Goal: Information Seeking & Learning: Find specific fact

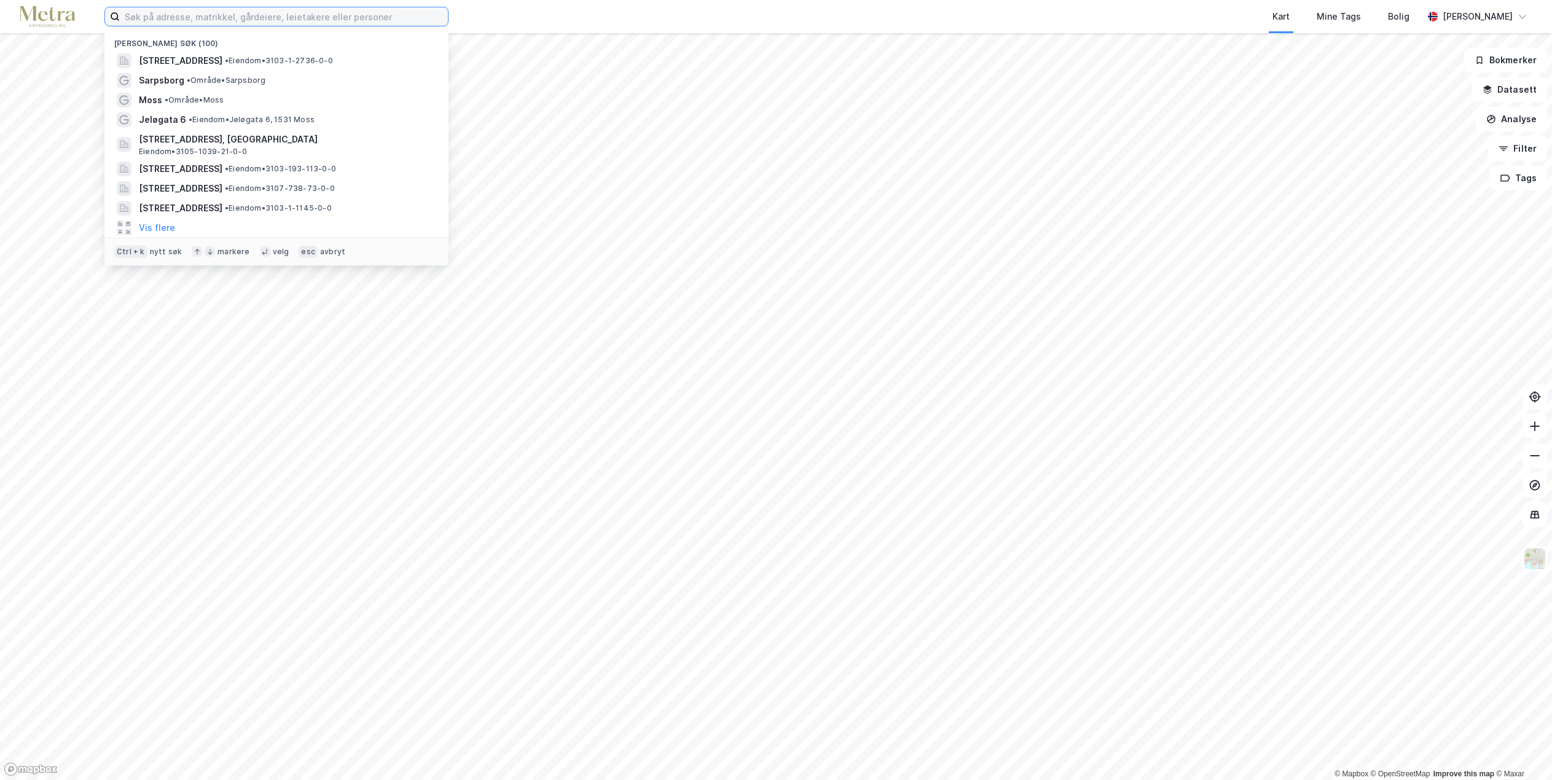
click at [186, 20] on input at bounding box center [284, 16] width 328 height 18
paste input "Varnaveien 39N"
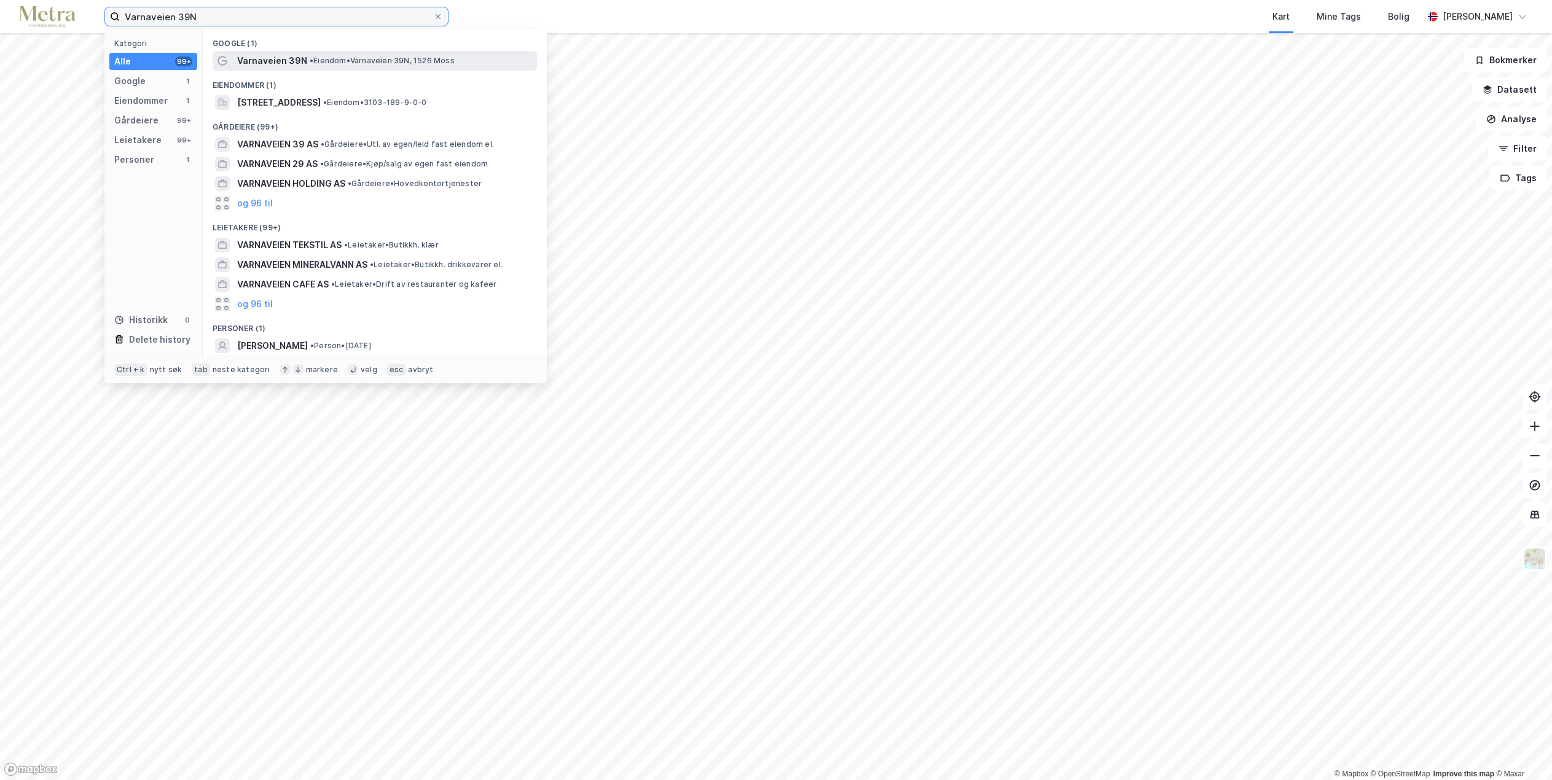
type input "Varnaveien 39N"
click at [325, 60] on span "• Eiendom • [STREET_ADDRESS]" at bounding box center [382, 61] width 145 height 10
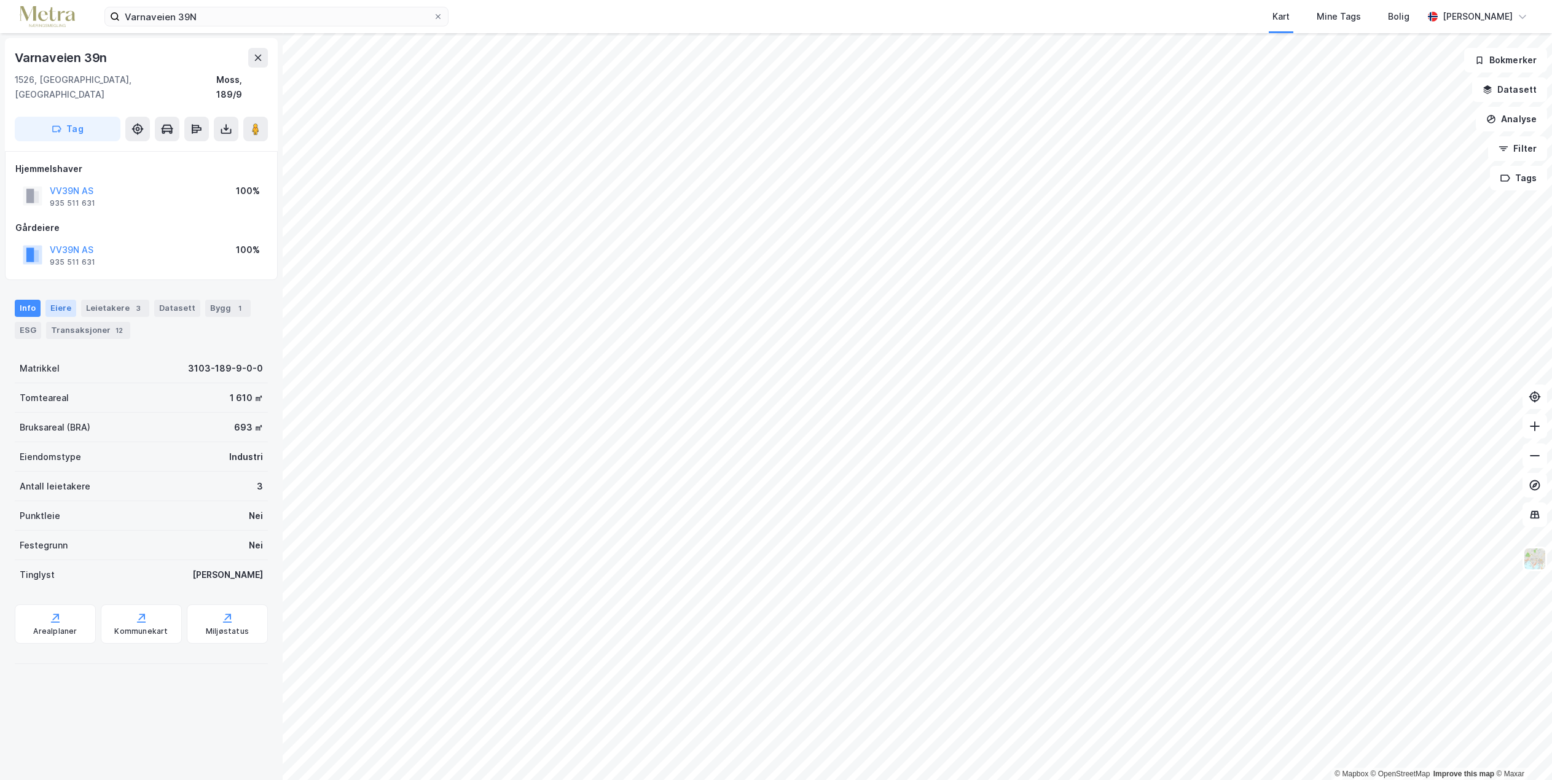
click at [52, 300] on div "Eiere" at bounding box center [60, 308] width 31 height 17
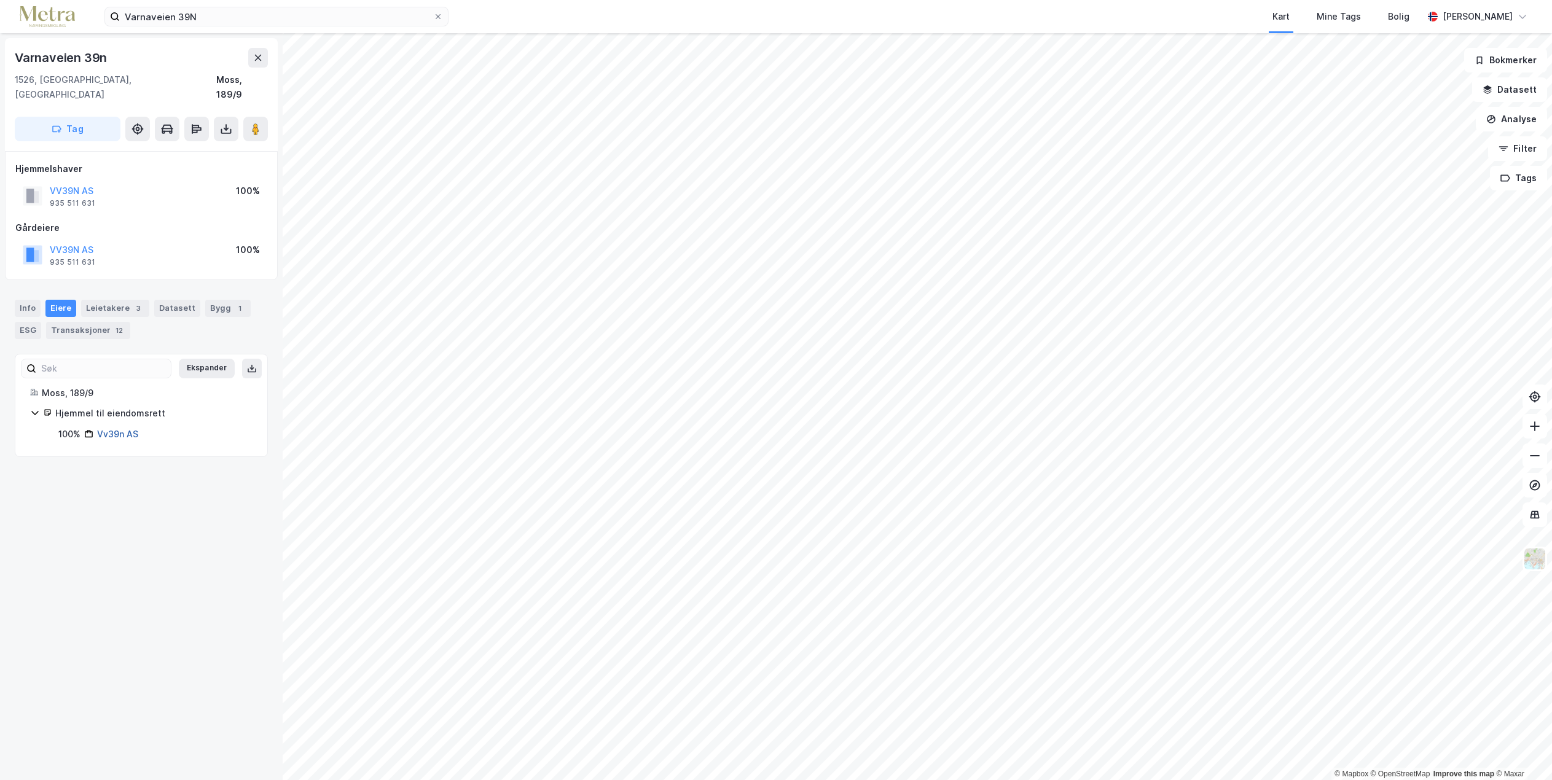
click at [116, 429] on link "Vv39n AS" at bounding box center [117, 434] width 41 height 10
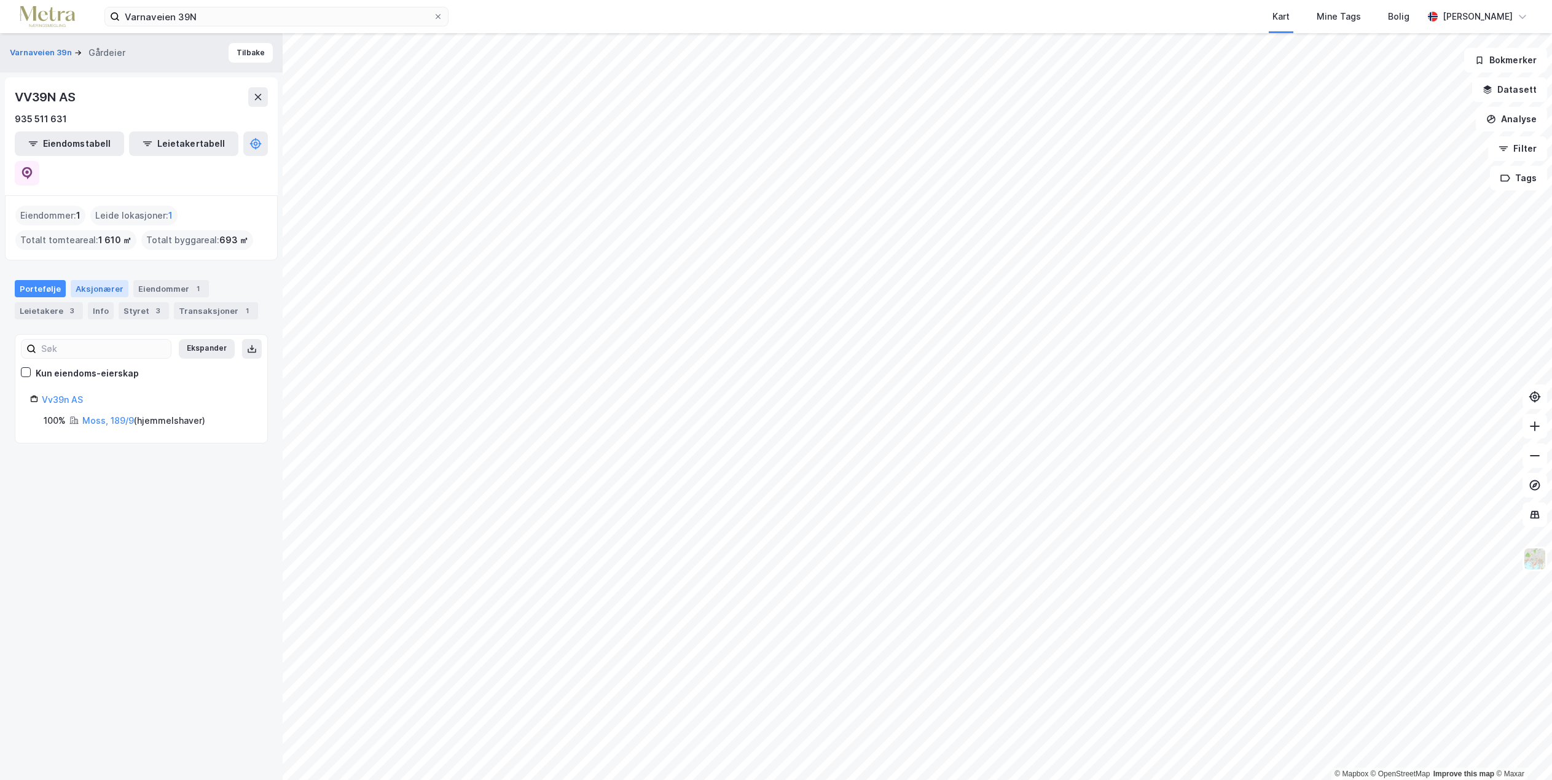
click at [104, 280] on div "Aksjonærer" at bounding box center [100, 288] width 58 height 17
click at [141, 302] on div "Styret 3" at bounding box center [144, 310] width 50 height 17
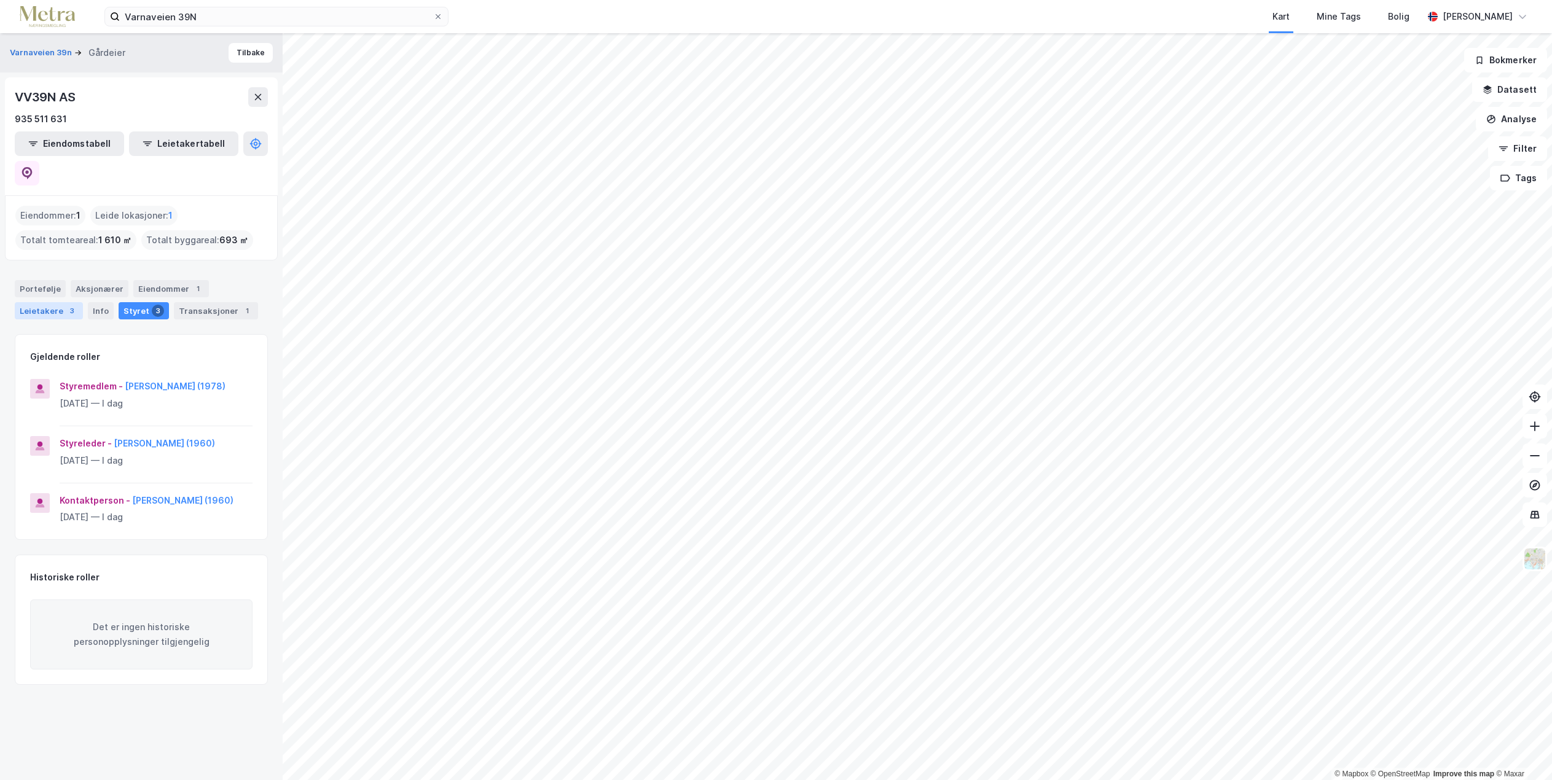
click at [37, 302] on div "Leietakere 3" at bounding box center [49, 310] width 68 height 17
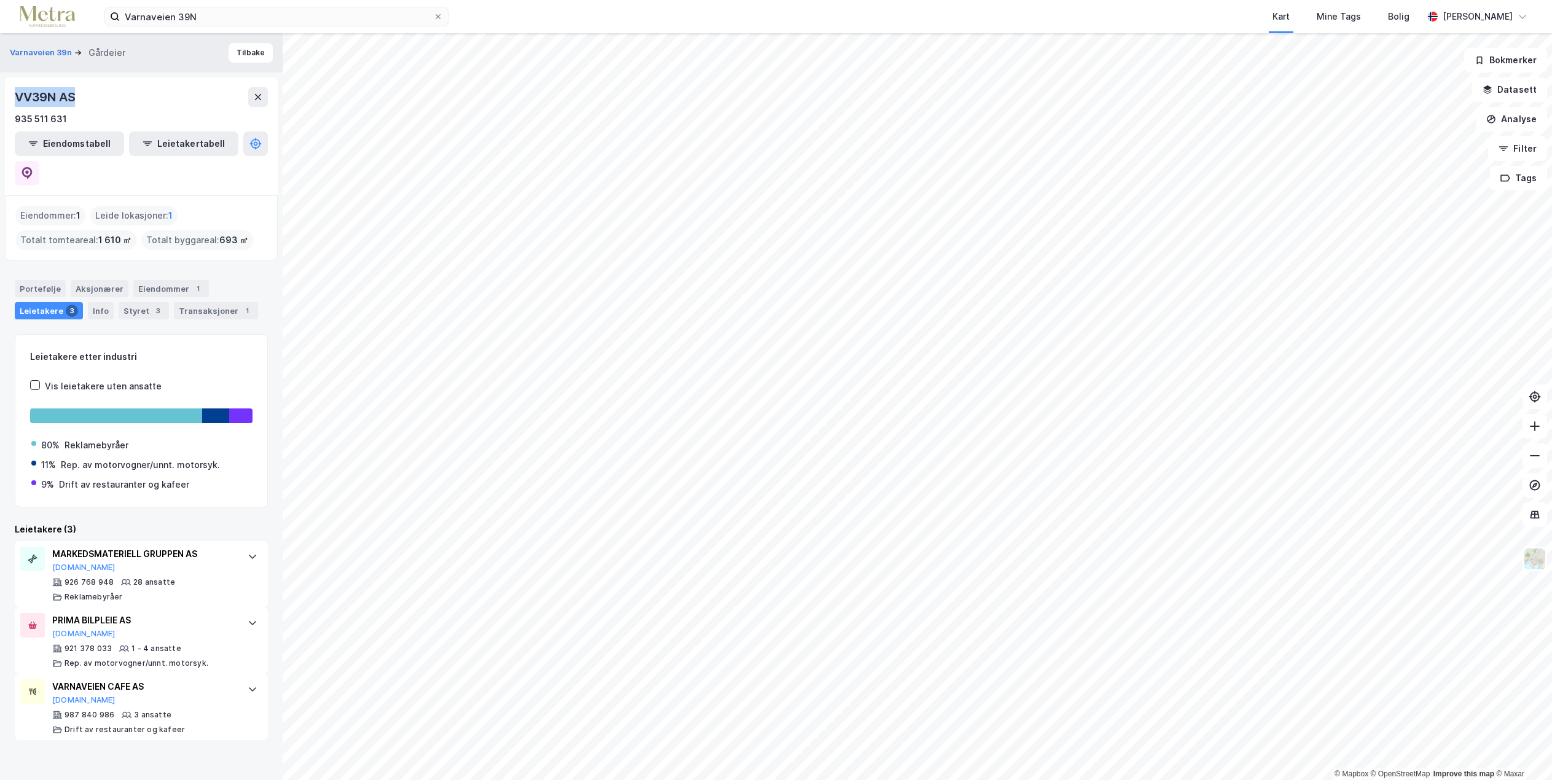
drag, startPoint x: 83, startPoint y: 100, endPoint x: 4, endPoint y: 93, distance: 78.9
click at [4, 93] on div "Varnaveien 39n Gårdeier Tilbake VV39N AS 935 511 631 Eiendomstabell Leietakerta…" at bounding box center [141, 406] width 283 height 747
copy div "VV39N AS"
click at [42, 49] on button "Varnaveien 39n" at bounding box center [42, 53] width 65 height 12
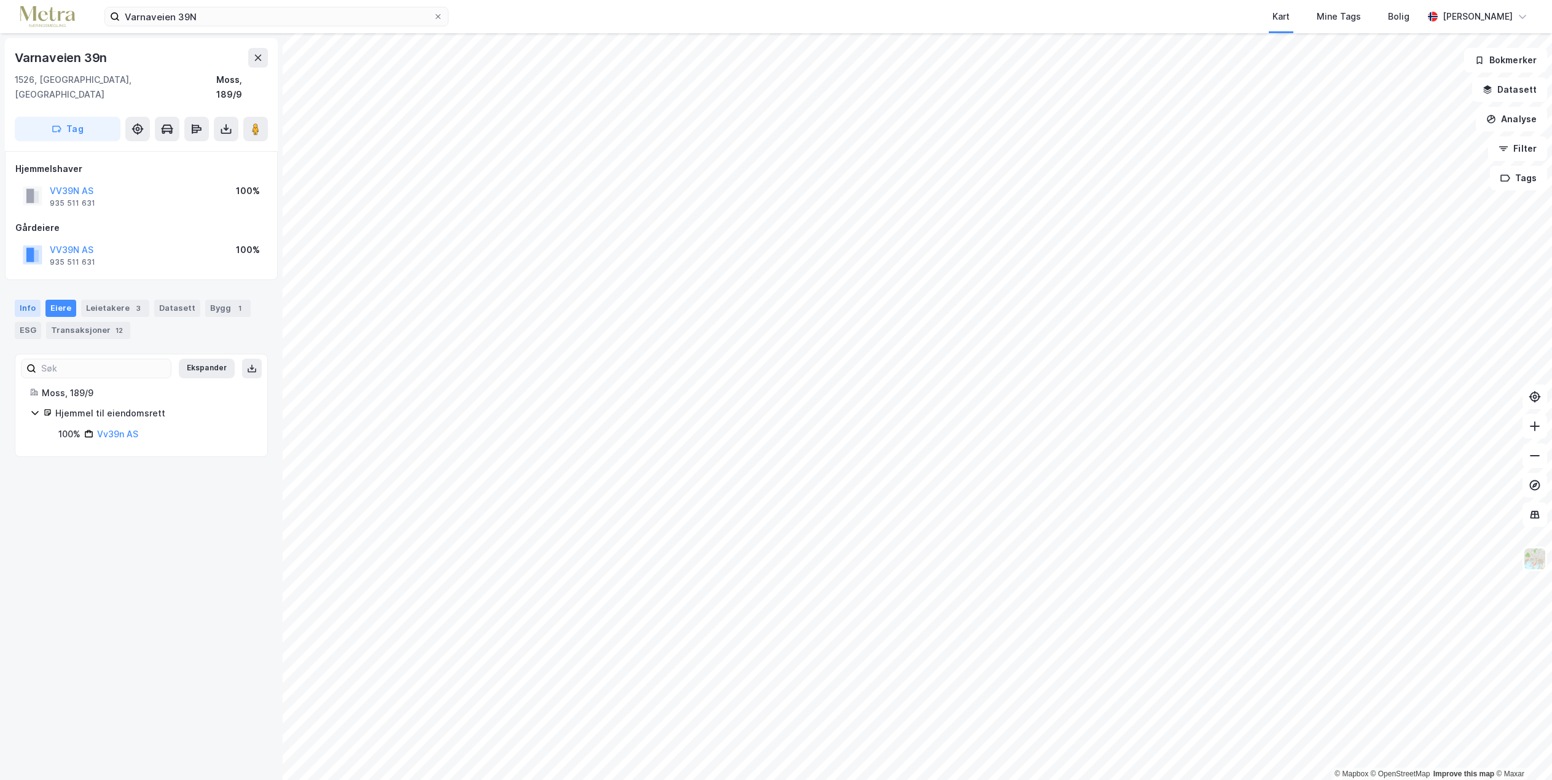
click at [34, 300] on div "Info" at bounding box center [28, 308] width 26 height 17
